Goal: Check status: Check status

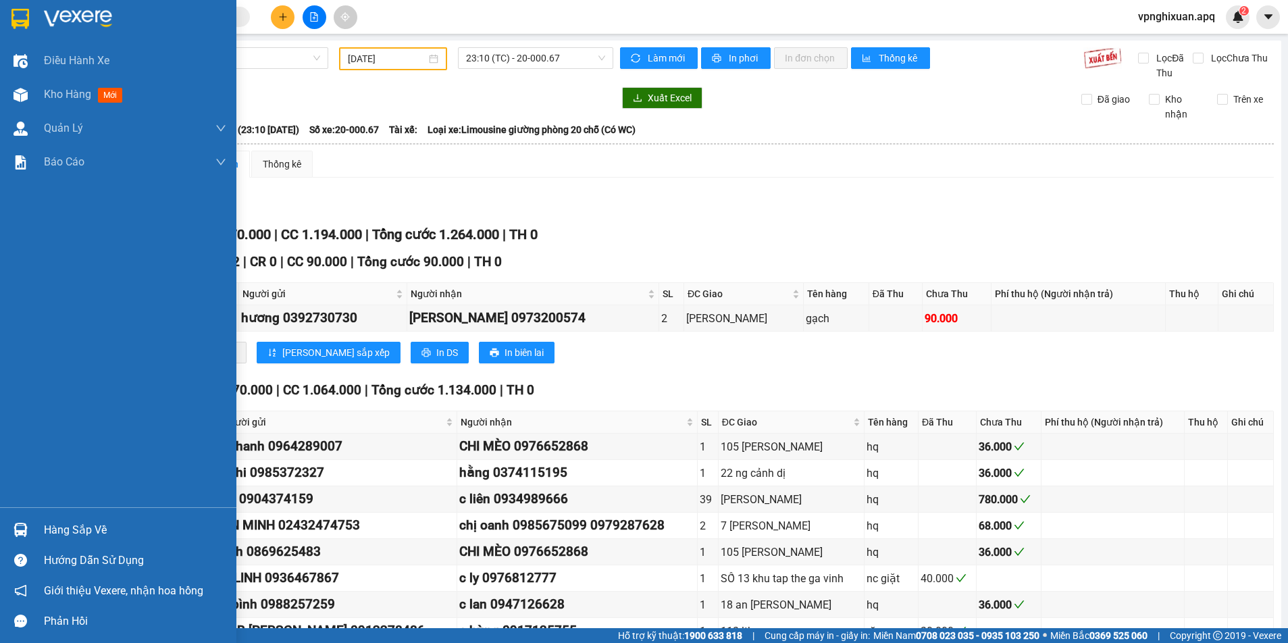
click at [68, 531] on div "Hàng sắp về" at bounding box center [135, 530] width 182 height 20
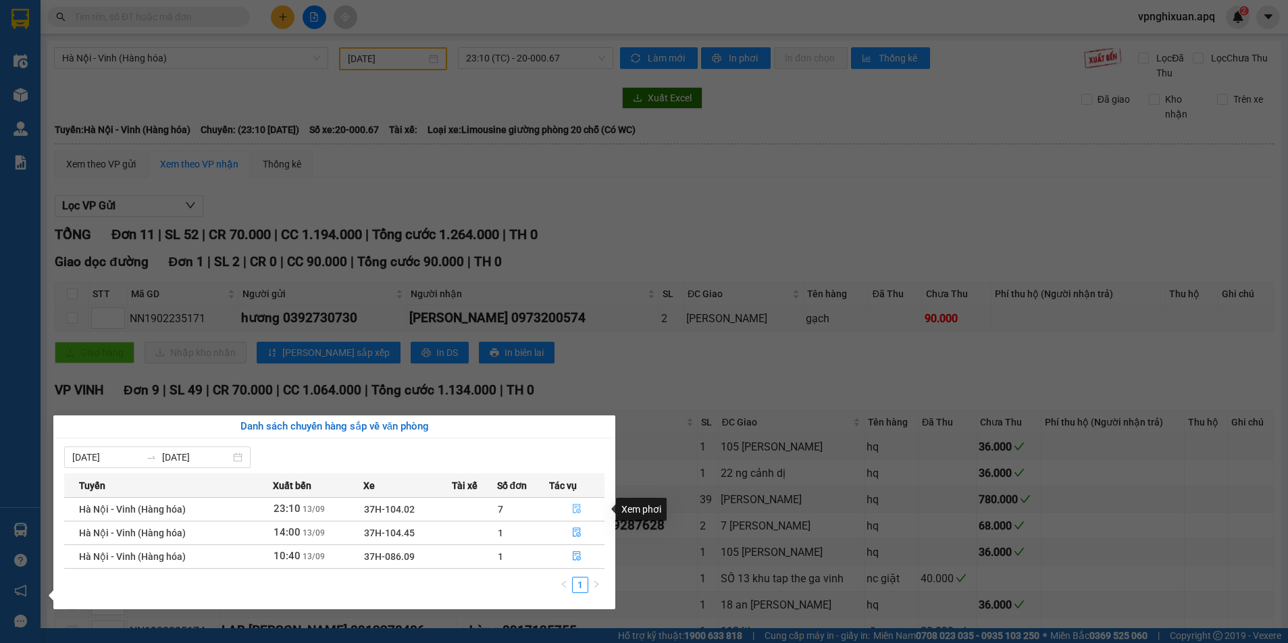
click at [570, 509] on button "button" at bounding box center [577, 509] width 54 height 22
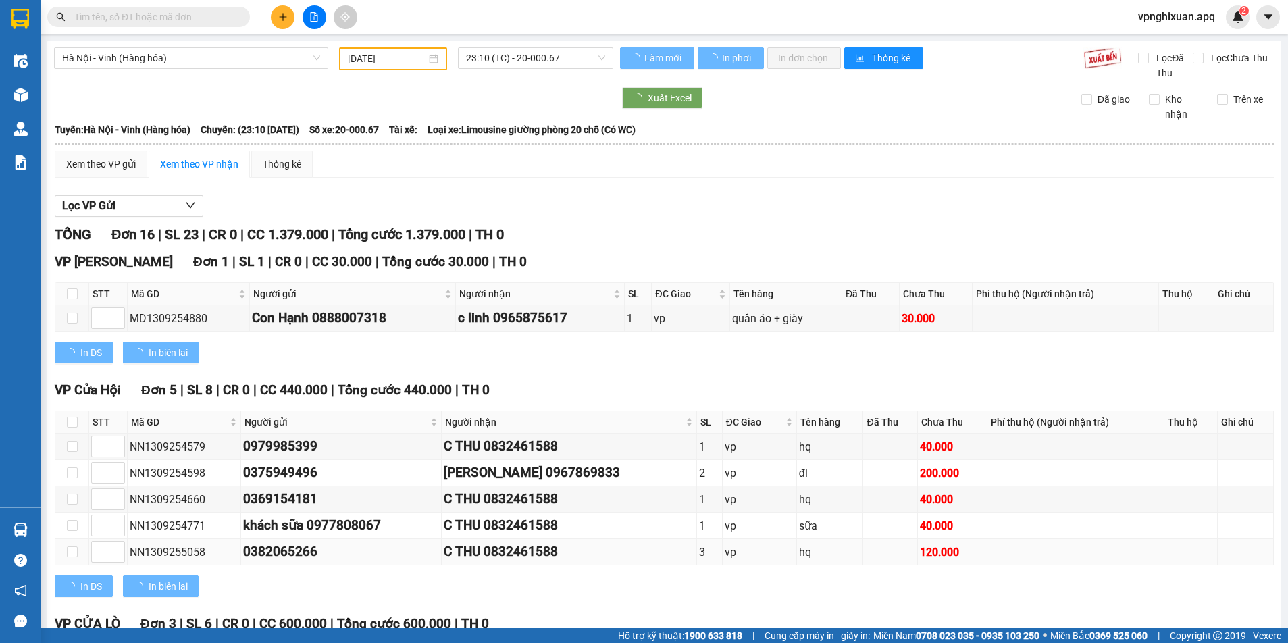
type input "[DATE]"
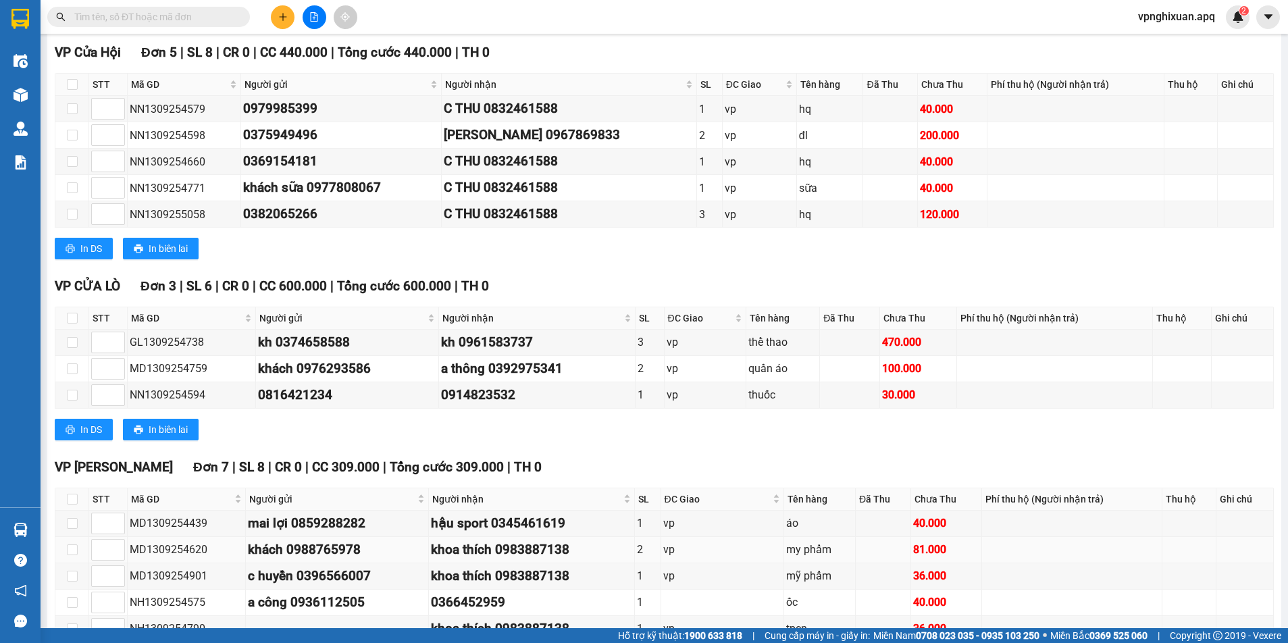
scroll to position [474, 0]
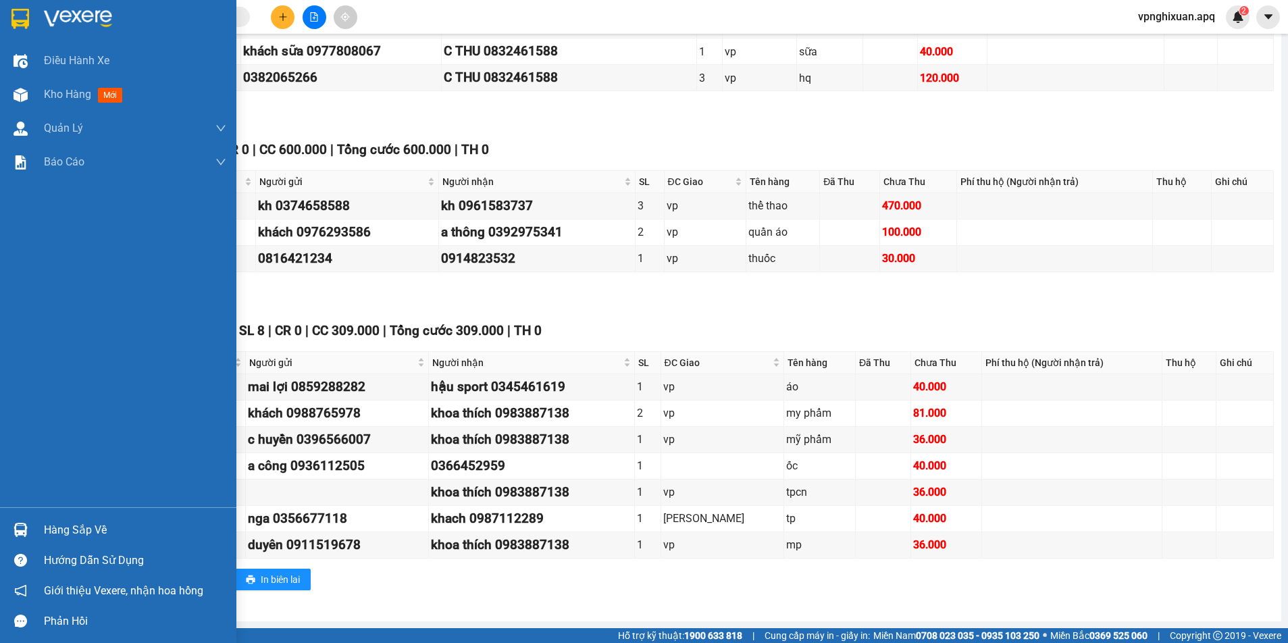
click at [60, 531] on div "Hàng sắp về" at bounding box center [135, 530] width 182 height 20
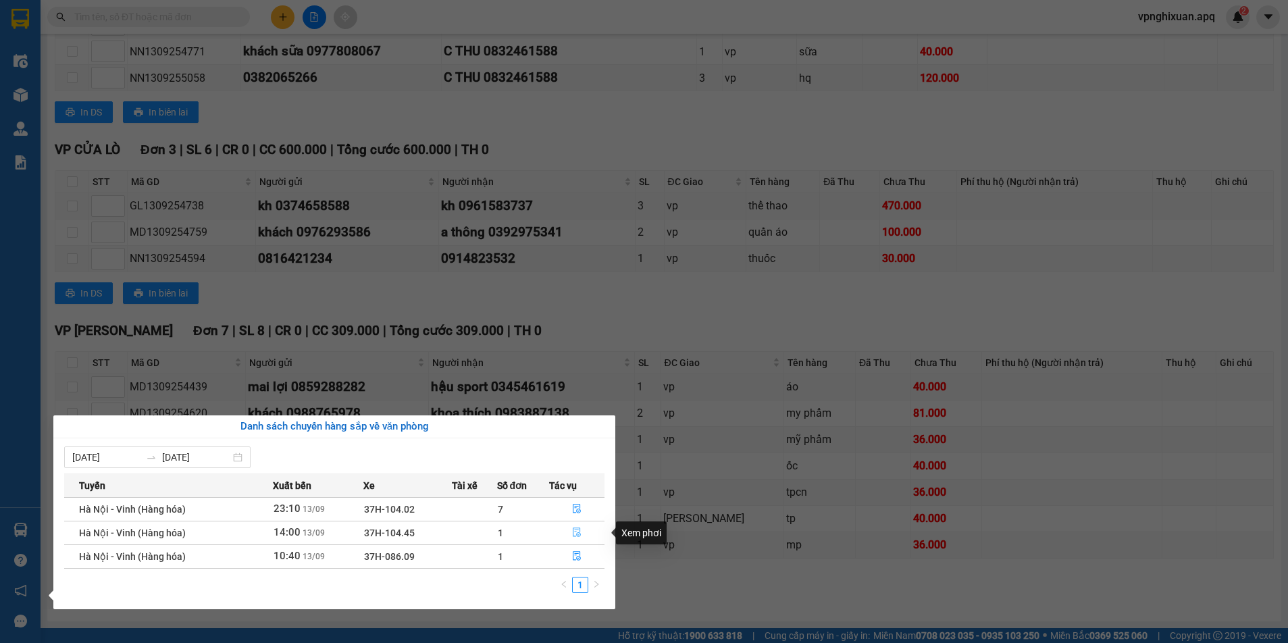
click at [579, 529] on icon "file-done" at bounding box center [576, 531] width 9 height 9
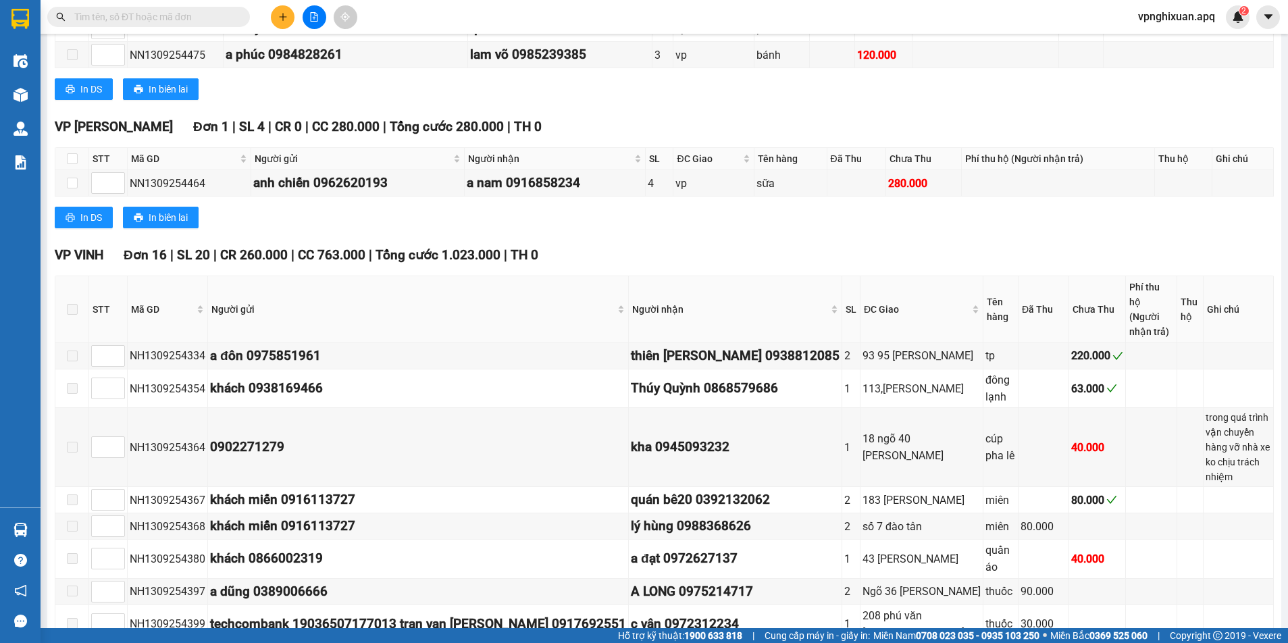
scroll to position [939, 0]
